Goal: Transaction & Acquisition: Book appointment/travel/reservation

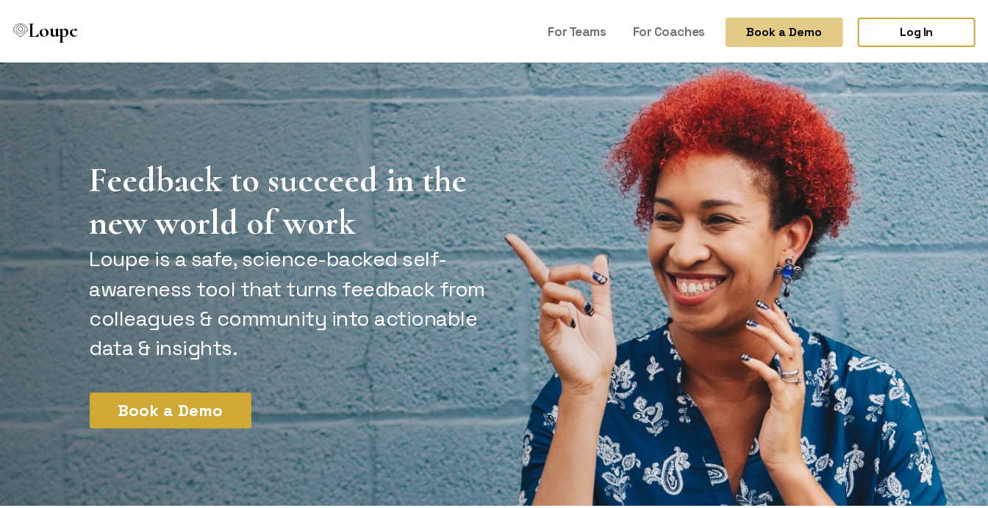
click at [151, 173] on h1 "Feedback to succeed in the new world of work" at bounding box center [290, 198] width 401 height 85
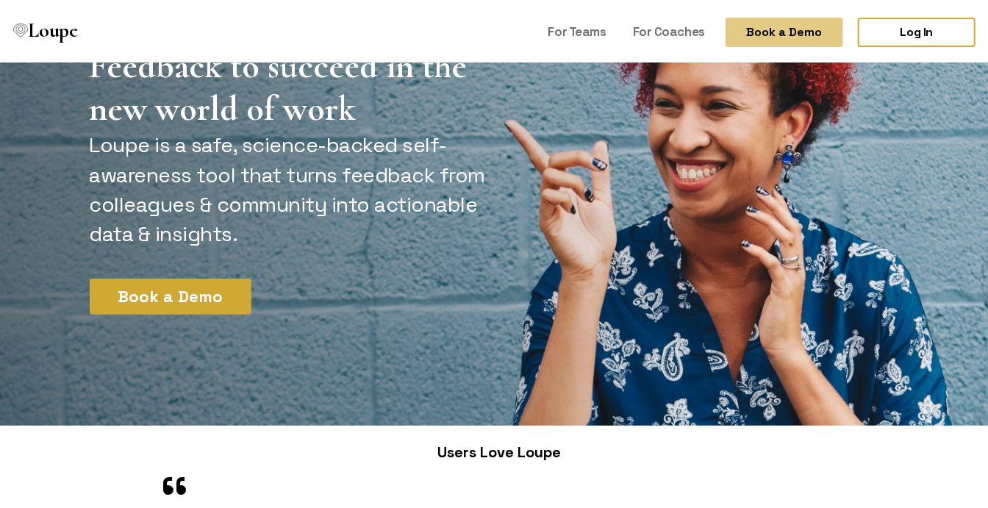
scroll to position [147, 0]
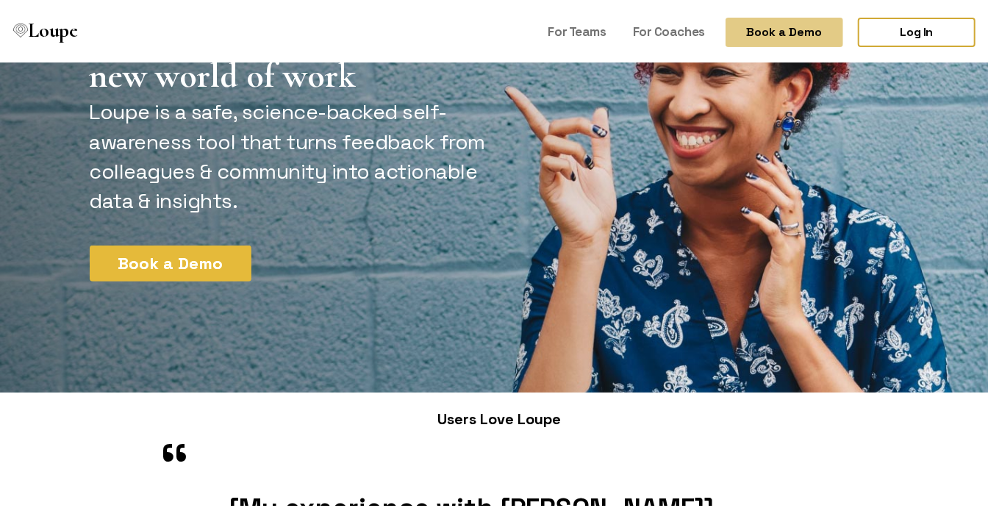
click at [180, 265] on button "Book a Demo" at bounding box center [171, 260] width 162 height 36
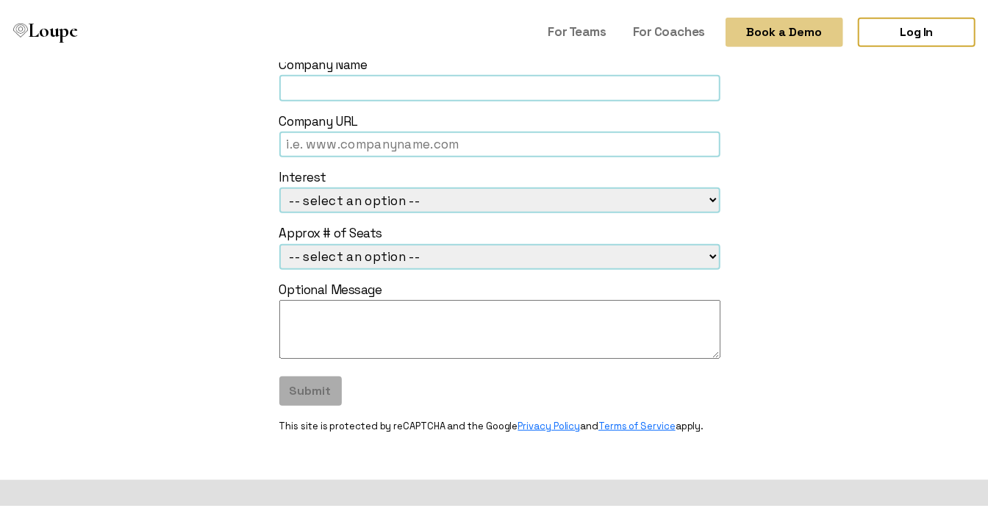
scroll to position [588, 0]
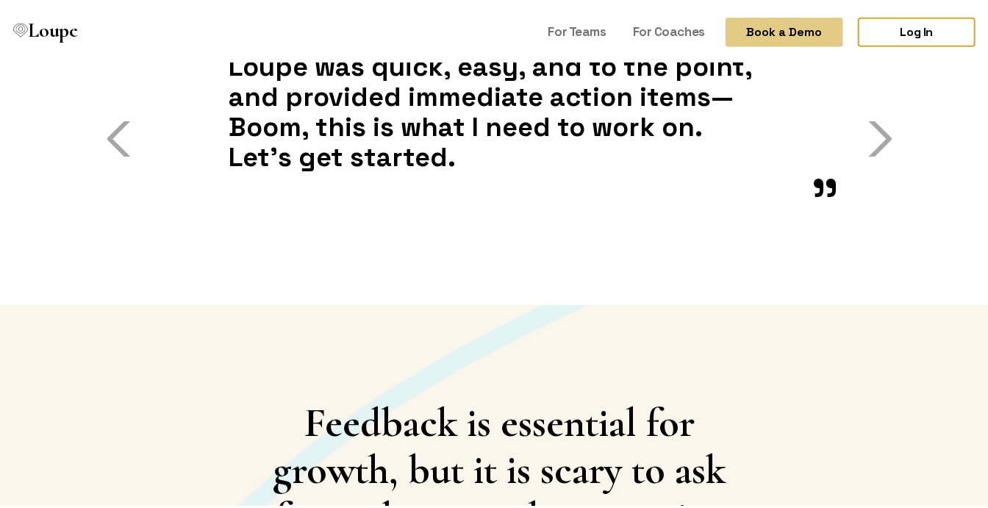
scroll to position [441, 0]
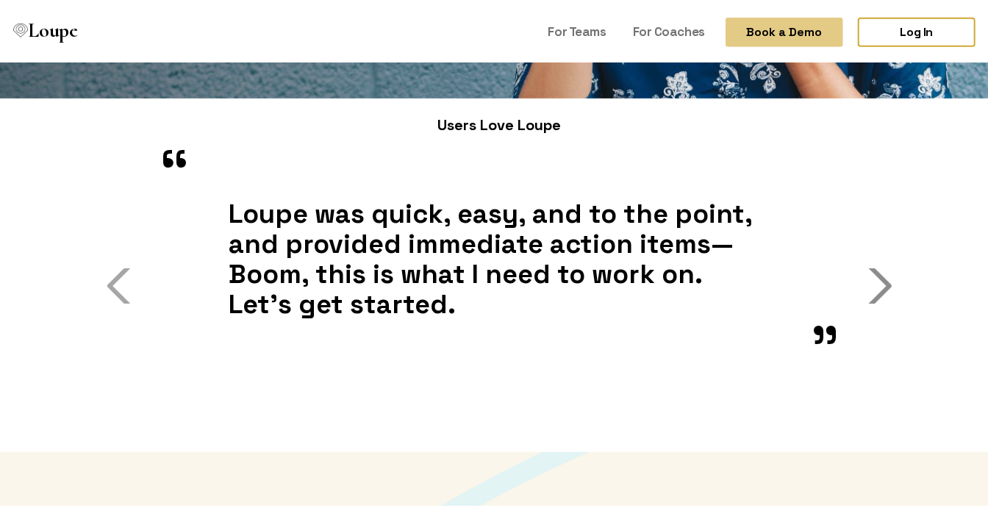
click at [882, 273] on span "button" at bounding box center [875, 282] width 35 height 35
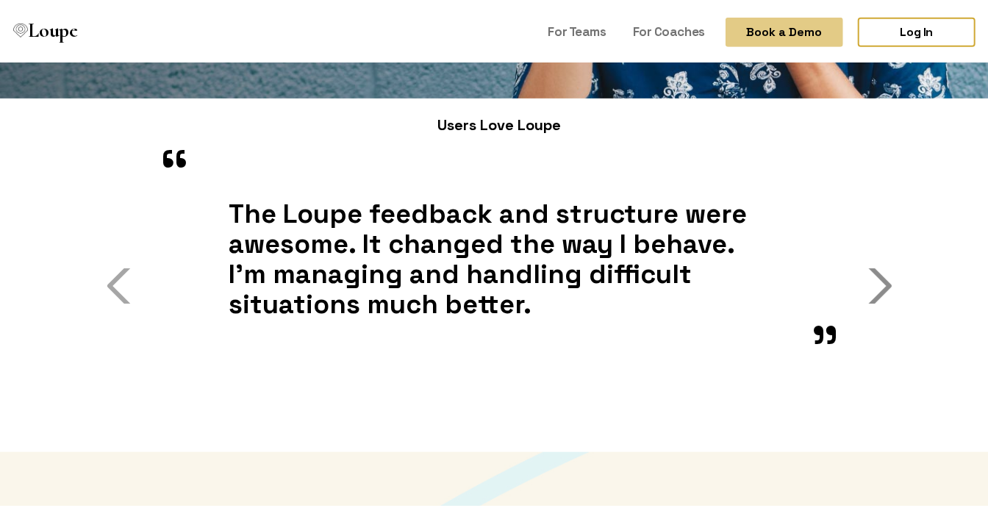
click at [882, 273] on span "button" at bounding box center [875, 282] width 35 height 35
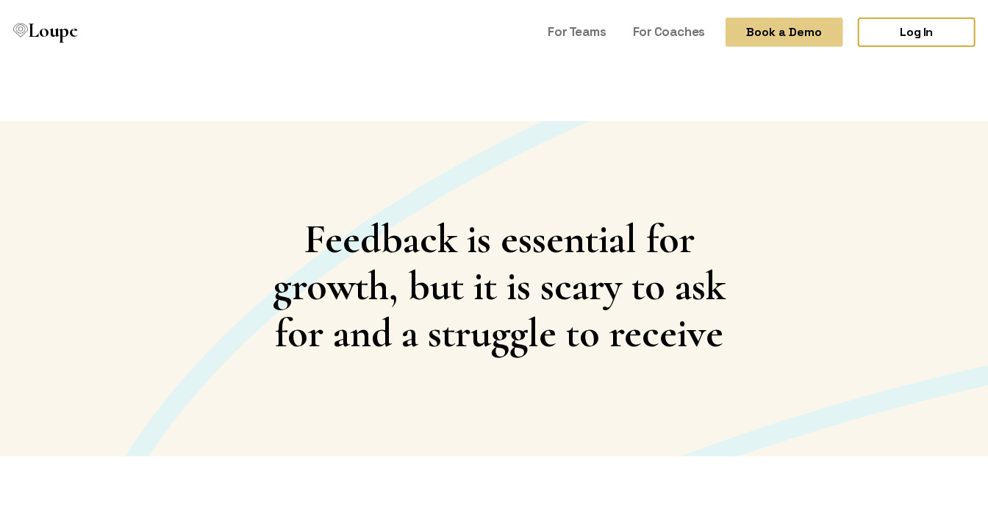
scroll to position [0, 0]
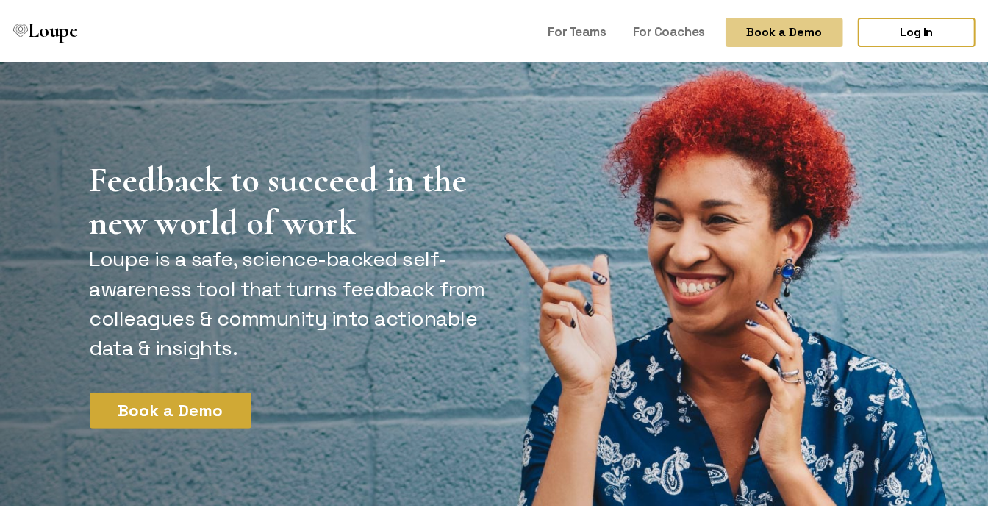
drag, startPoint x: 288, startPoint y: 35, endPoint x: 310, endPoint y: 41, distance: 22.8
click at [288, 35] on div "Loupe" at bounding box center [254, 30] width 491 height 60
click at [556, 117] on section "Feedback to succeed in the new world of work Loupe is a safe, science-backed se…" at bounding box center [499, 299] width 999 height 478
click at [241, 158] on h1 "Feedback to succeed in the new world of work" at bounding box center [290, 198] width 401 height 85
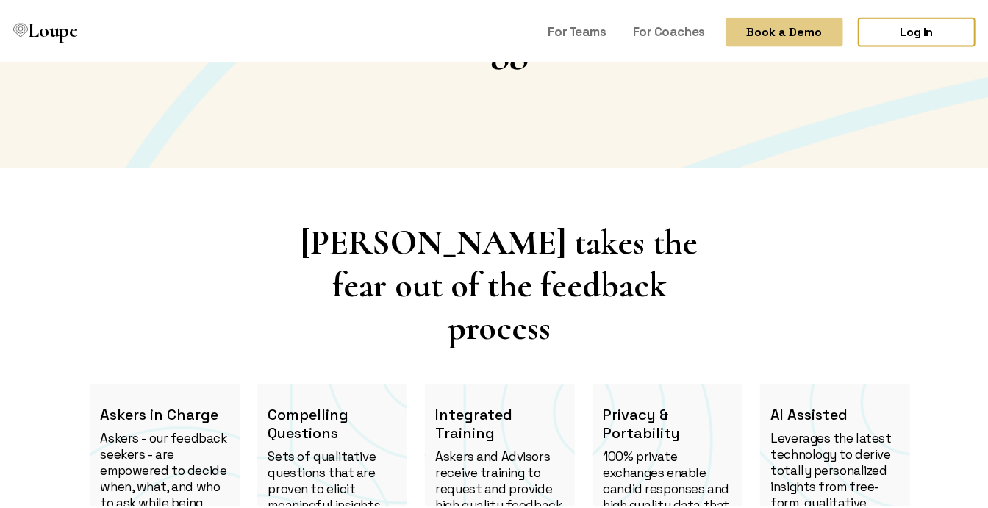
scroll to position [1323, 0]
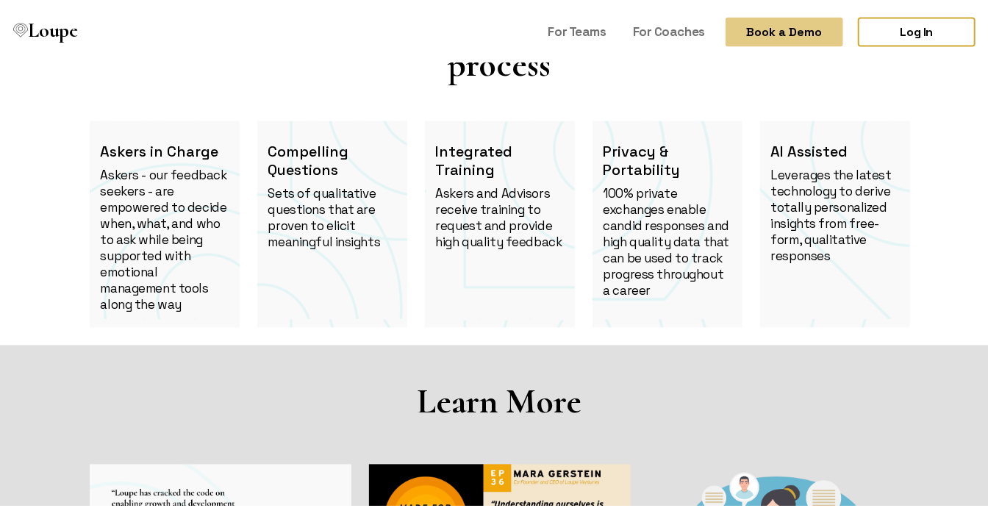
click at [14, 137] on section "Loupe takes the fear out of the feedback process Askers in Charge Askers - our …" at bounding box center [499, 122] width 999 height 440
click at [109, 378] on h1 "Learn More" at bounding box center [500, 399] width 820 height 43
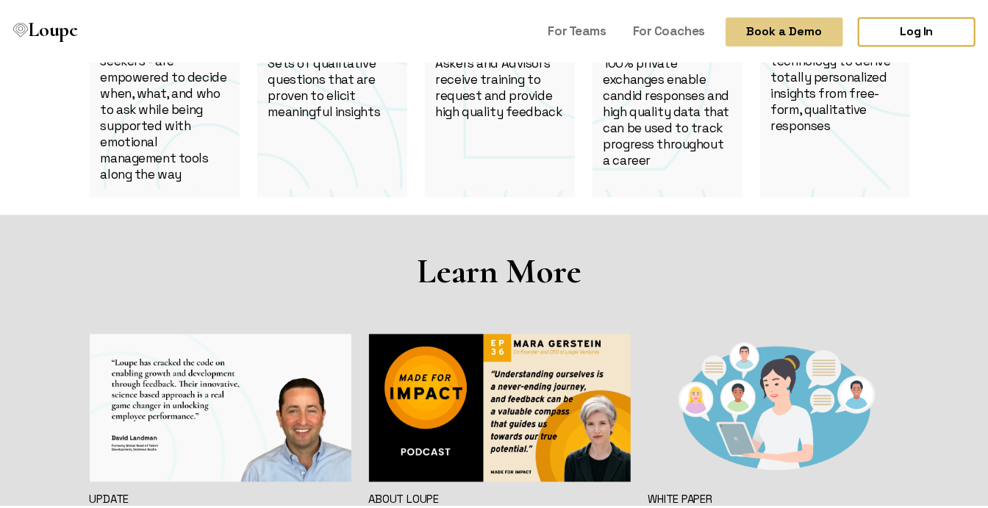
scroll to position [1617, 0]
